Goal: Task Accomplishment & Management: Use online tool/utility

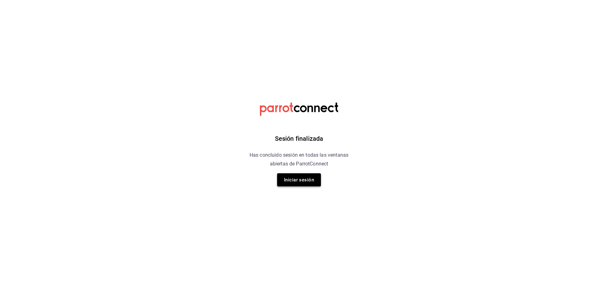
click at [304, 180] on button "Iniciar sesión" at bounding box center [299, 179] width 44 height 13
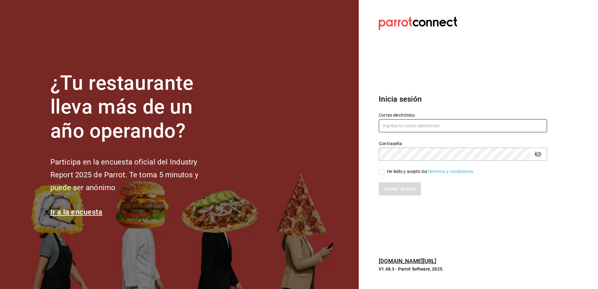
type input "rh.wymx@gmail.com"
click at [398, 172] on div "He leído y acepto los Términos y condiciones." at bounding box center [431, 171] width 88 height 7
click at [384, 172] on input "He leído y acepto los Términos y condiciones." at bounding box center [382, 172] width 6 height 6
checkbox input "true"
click at [386, 192] on button "Iniciar sesión" at bounding box center [400, 188] width 43 height 13
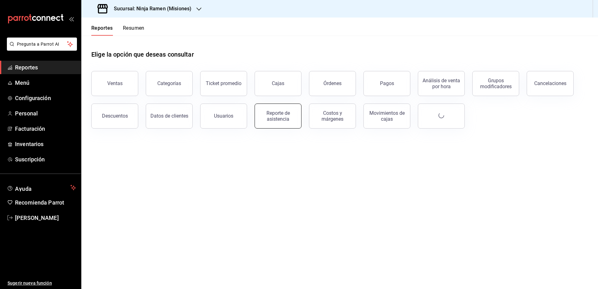
click at [281, 118] on div "Reporte de asistencia" at bounding box center [278, 116] width 39 height 12
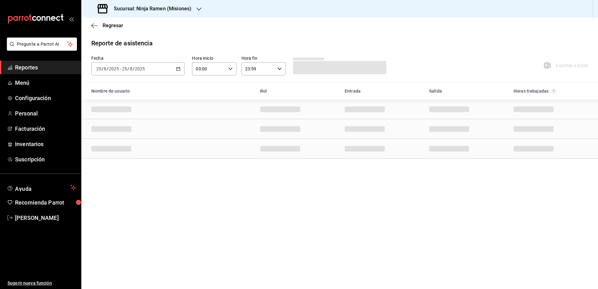
click at [177, 69] on icon "button" at bounding box center [178, 69] width 4 height 4
click at [110, 156] on span "Rango de fechas" at bounding box center [121, 158] width 48 height 7
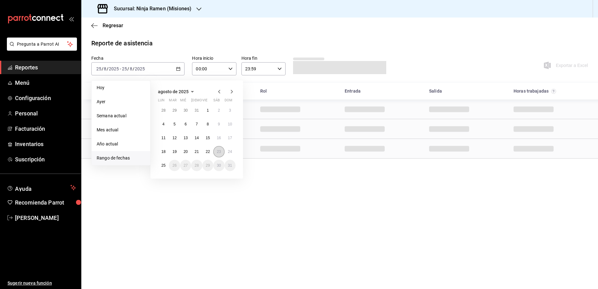
click at [217, 154] on button "23" at bounding box center [218, 151] width 11 height 11
click at [232, 154] on button "24" at bounding box center [229, 151] width 11 height 11
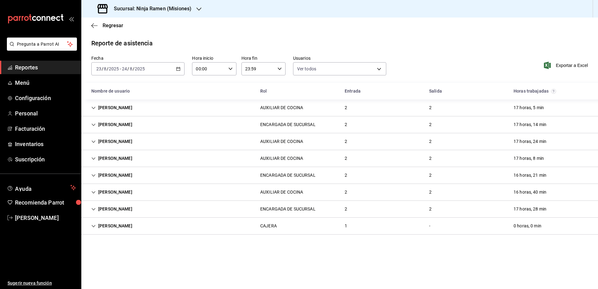
click at [93, 224] on icon "Cell" at bounding box center [93, 226] width 4 height 4
click at [573, 64] on span "Exportar a Excel" at bounding box center [566, 66] width 43 height 8
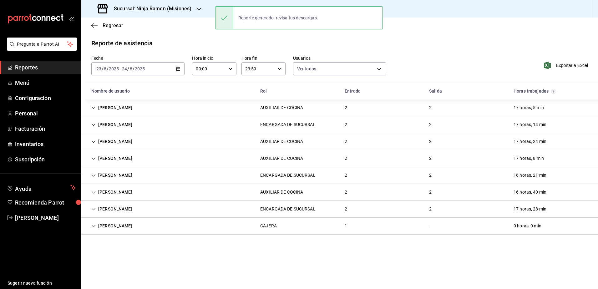
click at [181, 9] on h3 "Sucursal: Ninja Ramen (Misiones)" at bounding box center [150, 9] width 83 height 8
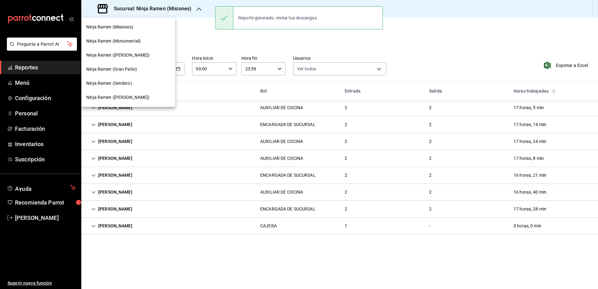
click at [143, 40] on div "Ninja Ramen (Monumental)" at bounding box center [128, 41] width 84 height 7
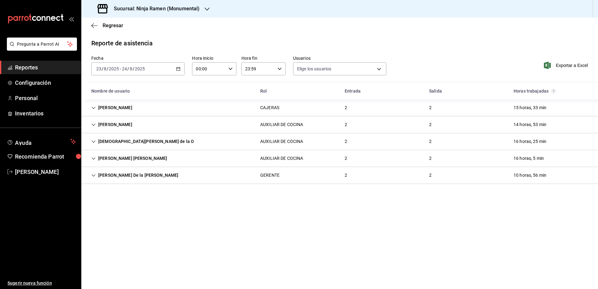
type input "b1f7ea7f-580f-4eb0-b037-e18308735fba,197fbe5c-df84-4d5e-a2a4-69e89dcddb51,723fa…"
click at [555, 69] on div "Exportar a Excel" at bounding box center [540, 65] width 93 height 20
click at [558, 68] on span "Exportar a Excel" at bounding box center [566, 66] width 43 height 8
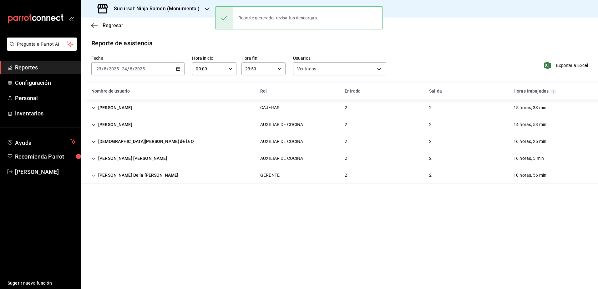
click at [191, 13] on div "Sucursal: Ninja Ramen (Monumental)" at bounding box center [149, 9] width 126 height 18
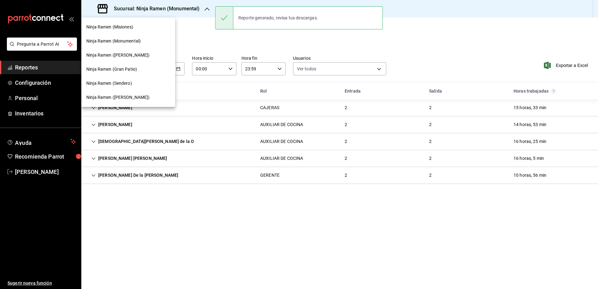
click at [138, 53] on div "Ninja Ramen ([PERSON_NAME])" at bounding box center [128, 55] width 84 height 7
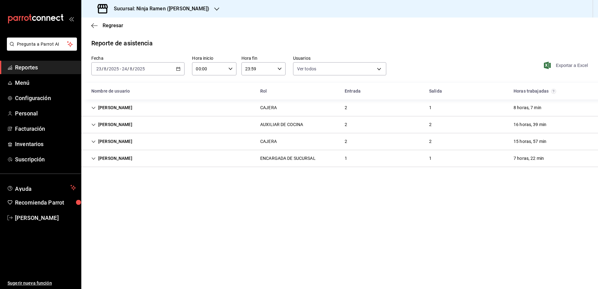
click at [574, 67] on span "Exportar a Excel" at bounding box center [566, 66] width 43 height 8
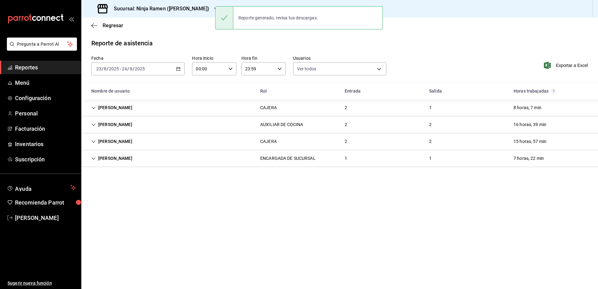
click at [174, 10] on h3 "Sucursal: Ninja Ramen ([PERSON_NAME])" at bounding box center [159, 9] width 100 height 8
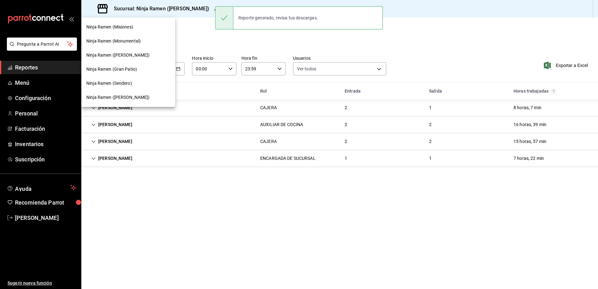
click at [140, 64] on div "Ninja Ramen (Gran Patio)" at bounding box center [128, 69] width 94 height 14
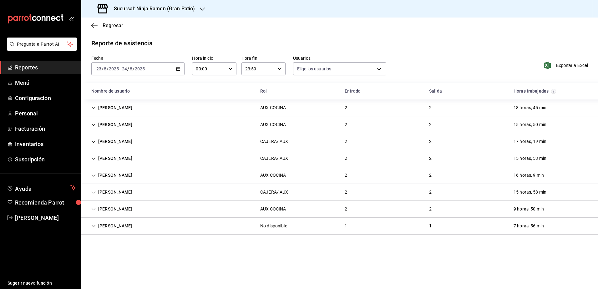
type input "b1f7ea7f-580f-4eb0-b037-e18308735fba,197fbe5c-df84-4d5e-a2a4-69e89dcddb51,723fa…"
click at [567, 65] on span "Exportar a Excel" at bounding box center [566, 66] width 43 height 8
click at [159, 11] on h3 "Sucursal: Ninja Ramen (Gran Patio)" at bounding box center [152, 9] width 86 height 8
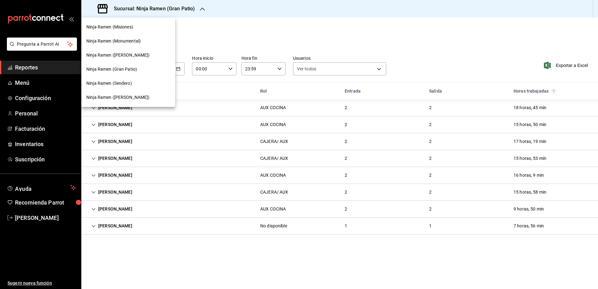
click at [115, 81] on span "Ninja Ramen (Sendero)" at bounding box center [109, 83] width 46 height 7
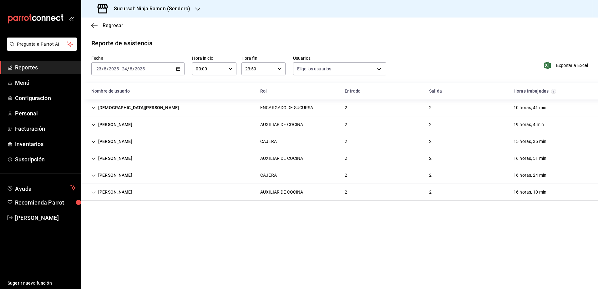
type input "b1f7ea7f-580f-4eb0-b037-e18308735fba,197fbe5c-df84-4d5e-a2a4-69e89dcddb51,723fa…"
click at [572, 65] on span "Exportar a Excel" at bounding box center [566, 66] width 43 height 8
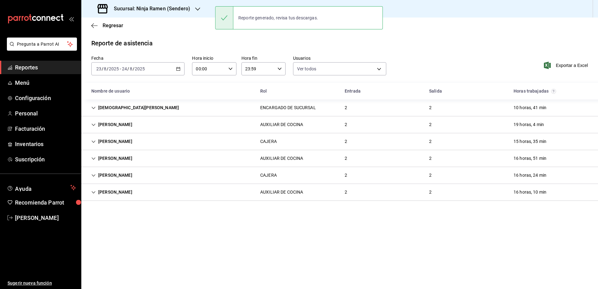
click at [183, 9] on h3 "Sucursal: Ninja Ramen (Sendero)" at bounding box center [149, 9] width 81 height 8
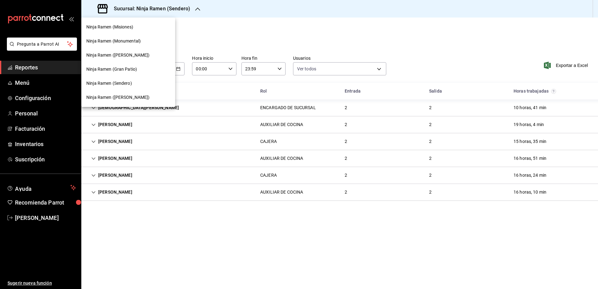
click at [133, 40] on span "Ninja Ramen (Monumental)" at bounding box center [113, 41] width 54 height 7
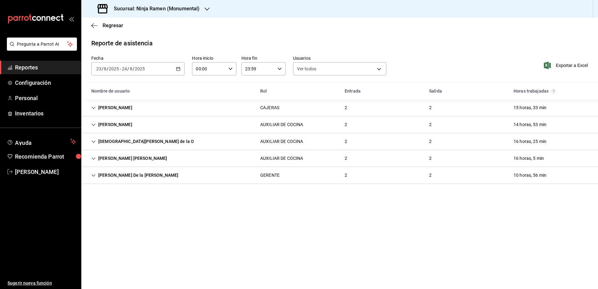
click at [178, 68] on \(Stroke\) "button" at bounding box center [178, 68] width 4 height 3
click at [125, 159] on span "Rango de fechas" at bounding box center [121, 158] width 48 height 7
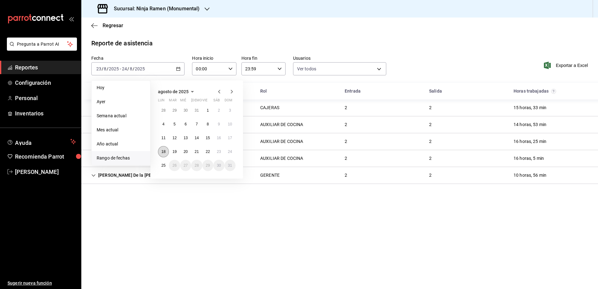
click at [165, 151] on abbr "18" at bounding box center [163, 151] width 4 height 4
click at [229, 153] on abbr "24" at bounding box center [230, 151] width 4 height 4
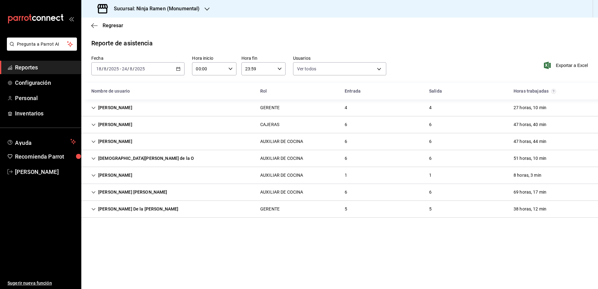
click at [94, 106] on icon "Cell" at bounding box center [93, 108] width 4 height 4
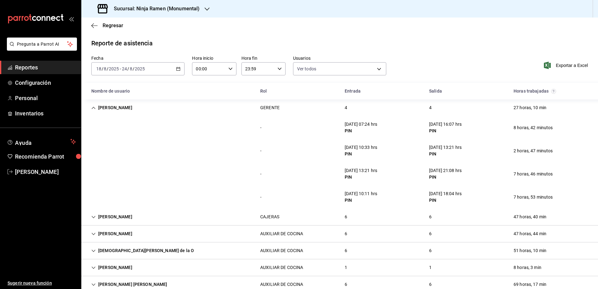
click at [198, 7] on h3 "Sucursal: Ninja Ramen (Monumental)" at bounding box center [154, 9] width 91 height 8
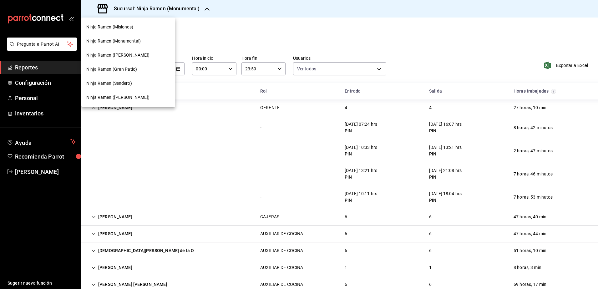
click at [128, 72] on span "Ninja Ramen (Gran Patio)" at bounding box center [111, 69] width 51 height 7
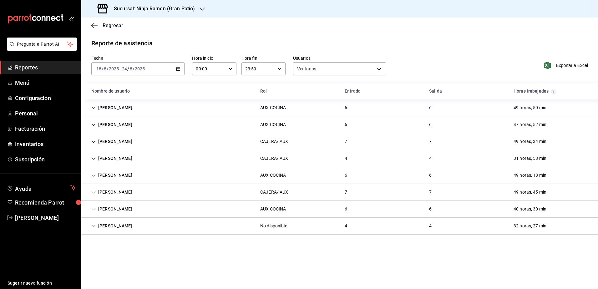
click at [93, 157] on icon "Cell" at bounding box center [93, 158] width 4 height 4
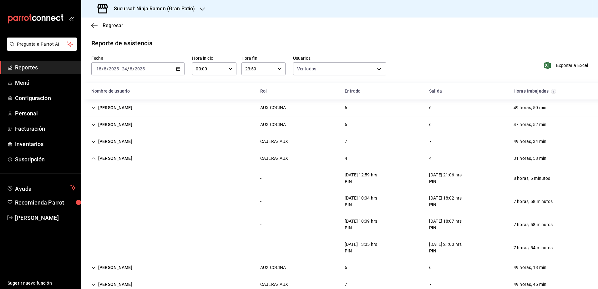
scroll to position [31, 0]
